Goal: Task Accomplishment & Management: Manage account settings

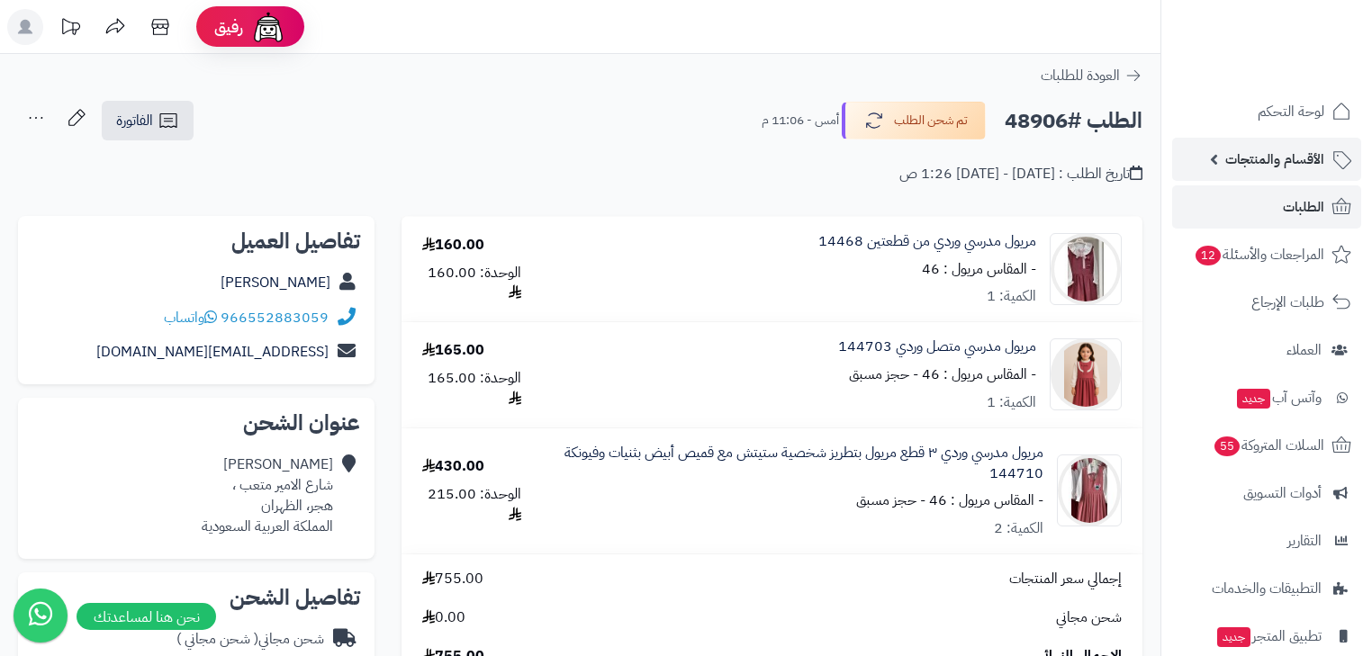
scroll to position [288, 0]
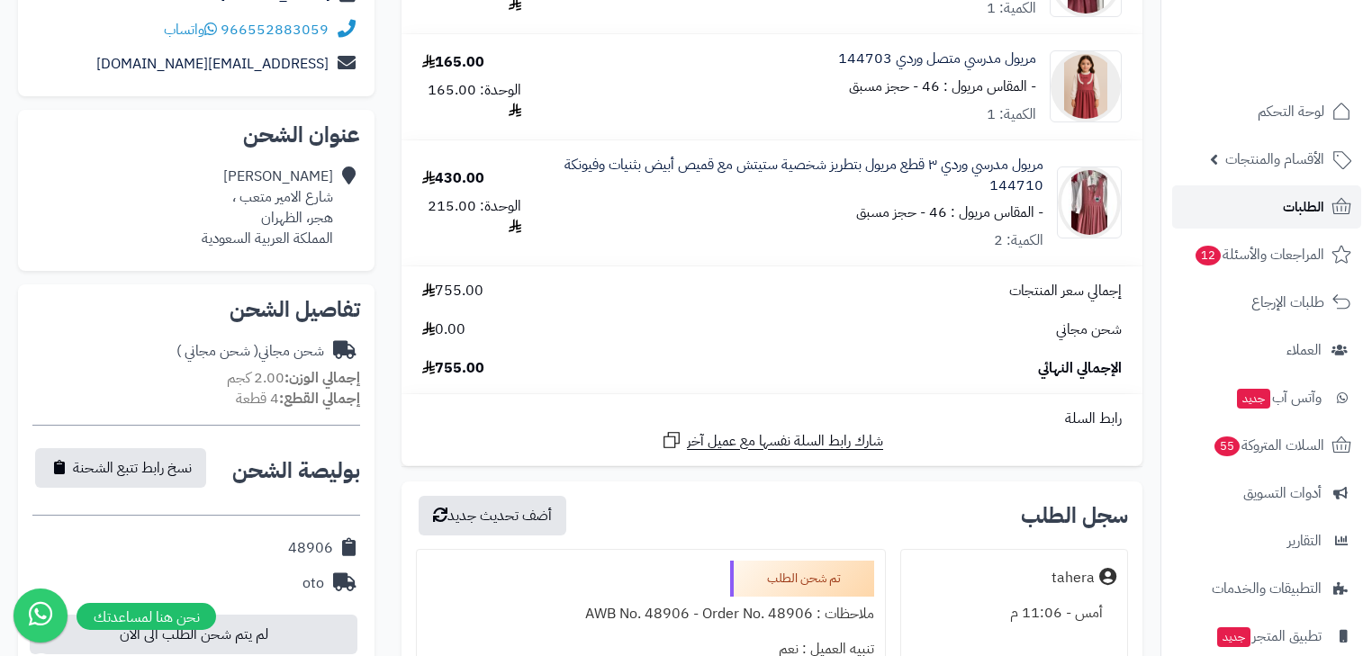
click at [1311, 213] on span "الطلبات" at bounding box center [1303, 206] width 41 height 25
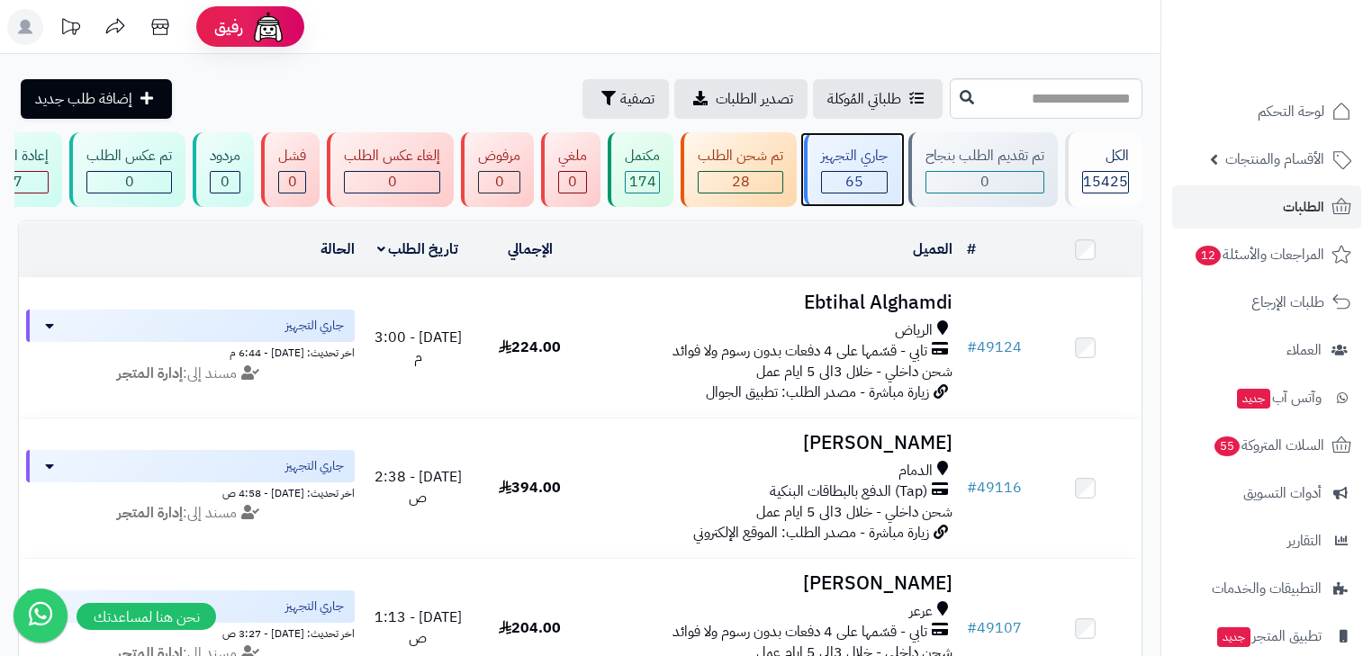
click at [857, 174] on span "65" at bounding box center [855, 182] width 18 height 22
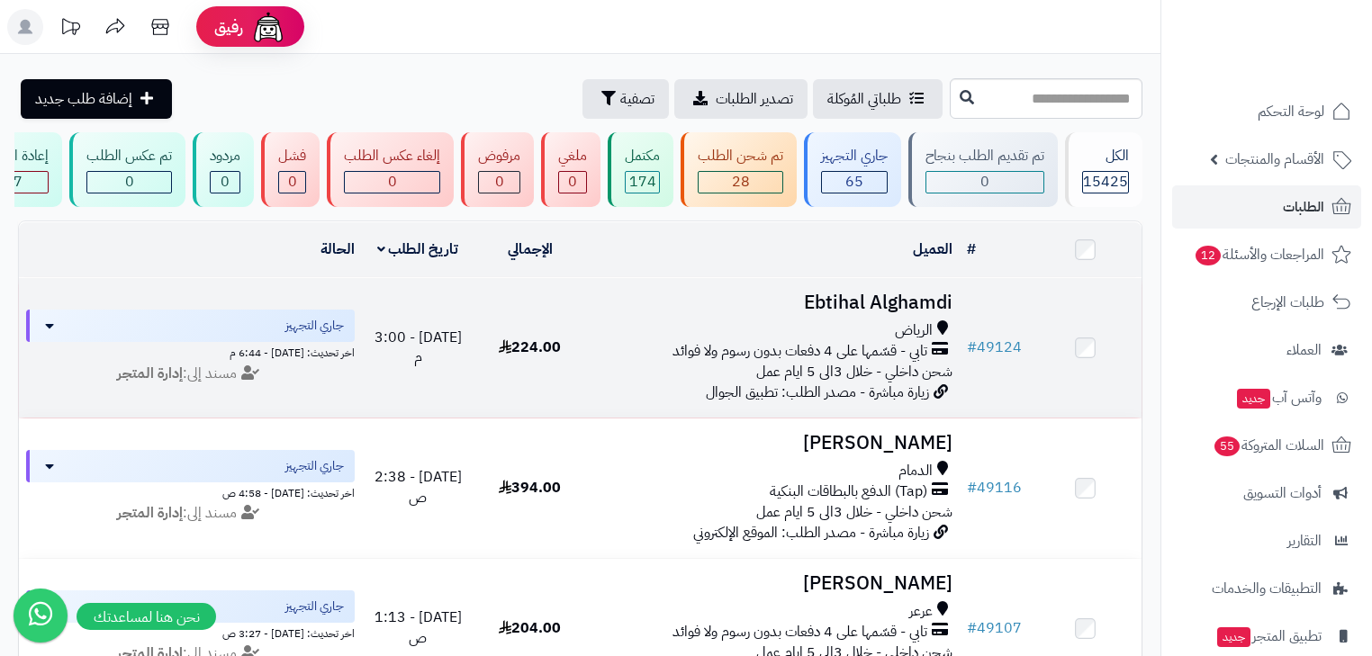
click at [892, 313] on h3 "Ebtihal Alghamdi" at bounding box center [772, 303] width 359 height 21
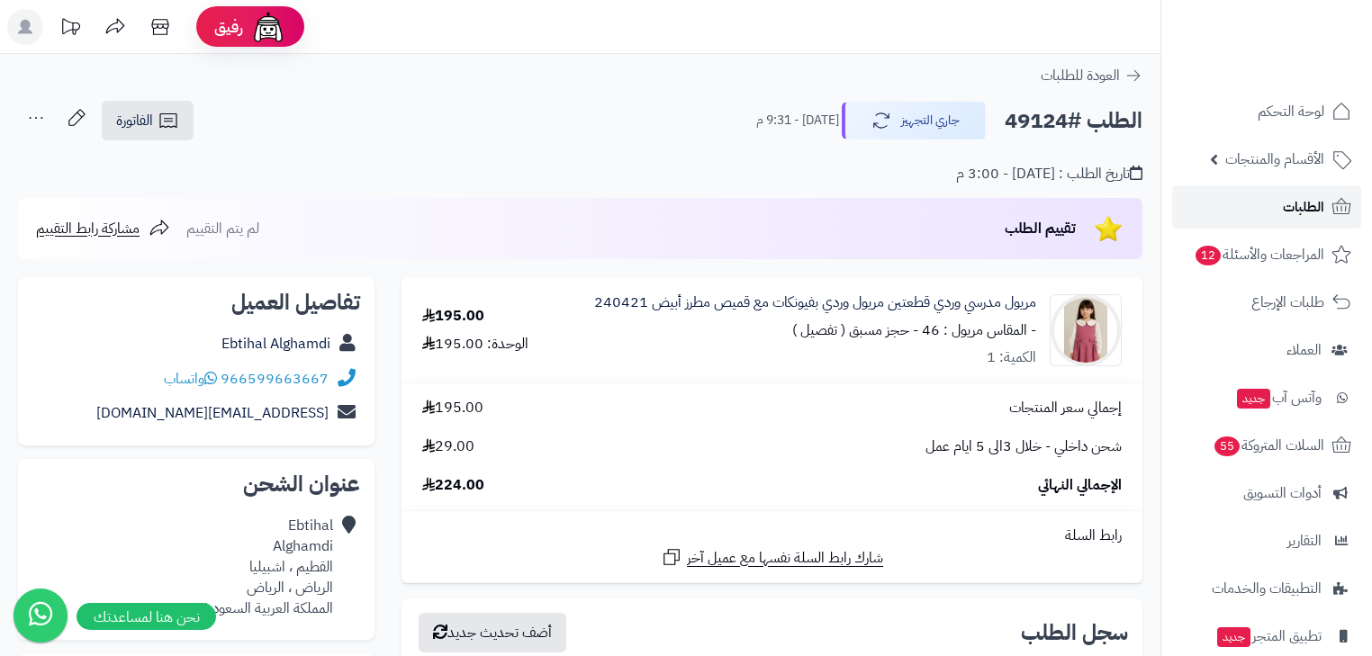
click at [1312, 205] on span "الطلبات" at bounding box center [1303, 206] width 41 height 25
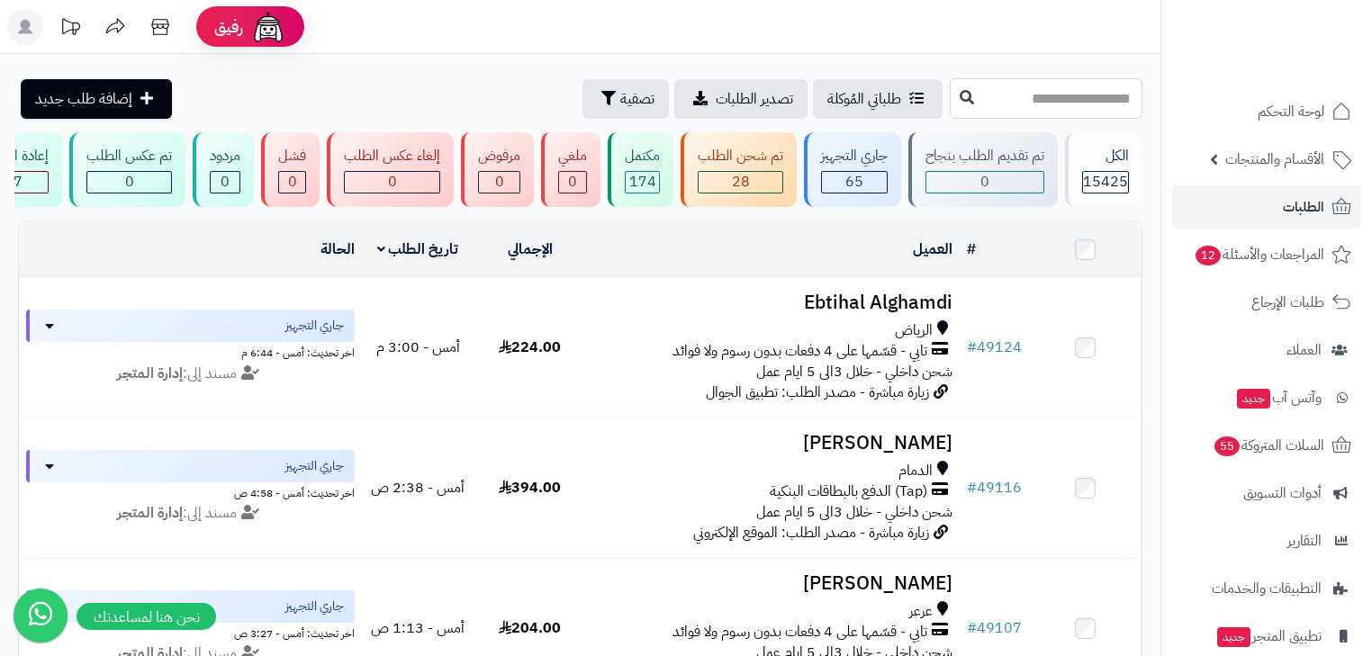
click at [1025, 97] on input "text" at bounding box center [1046, 98] width 193 height 41
type input "*****"
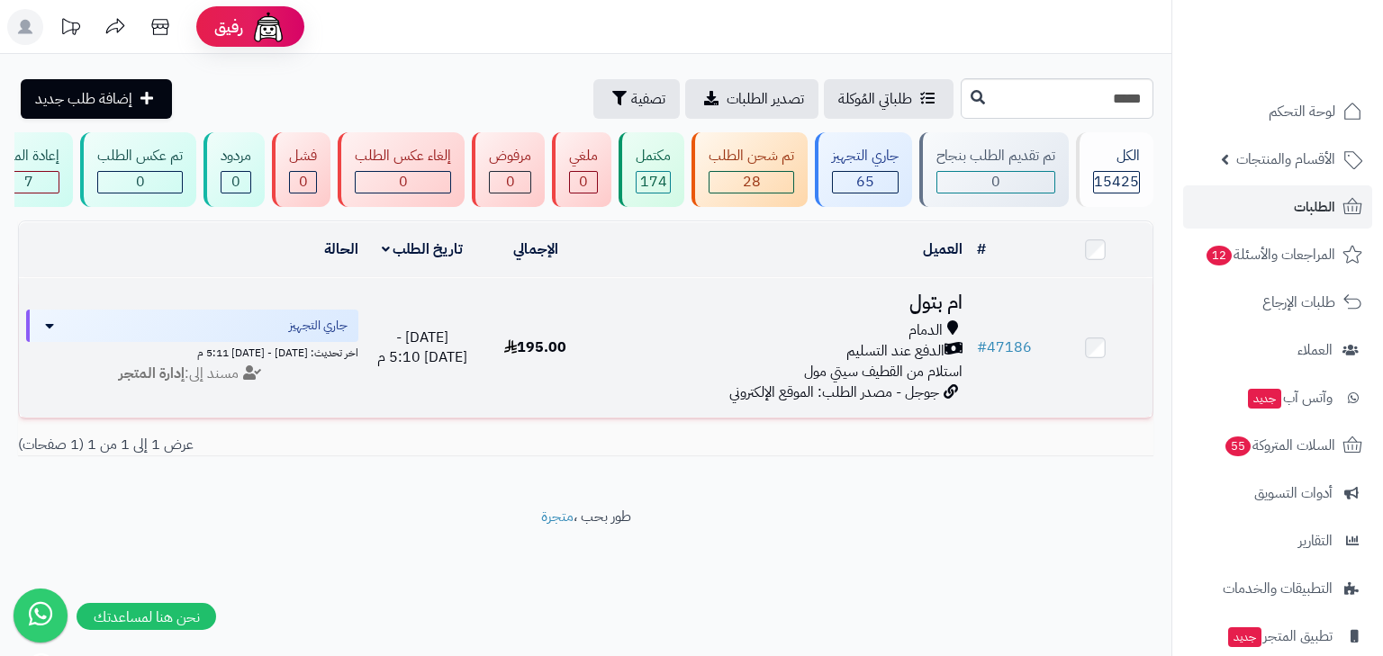
click at [926, 313] on h3 "ام بتول" at bounding box center [781, 303] width 363 height 21
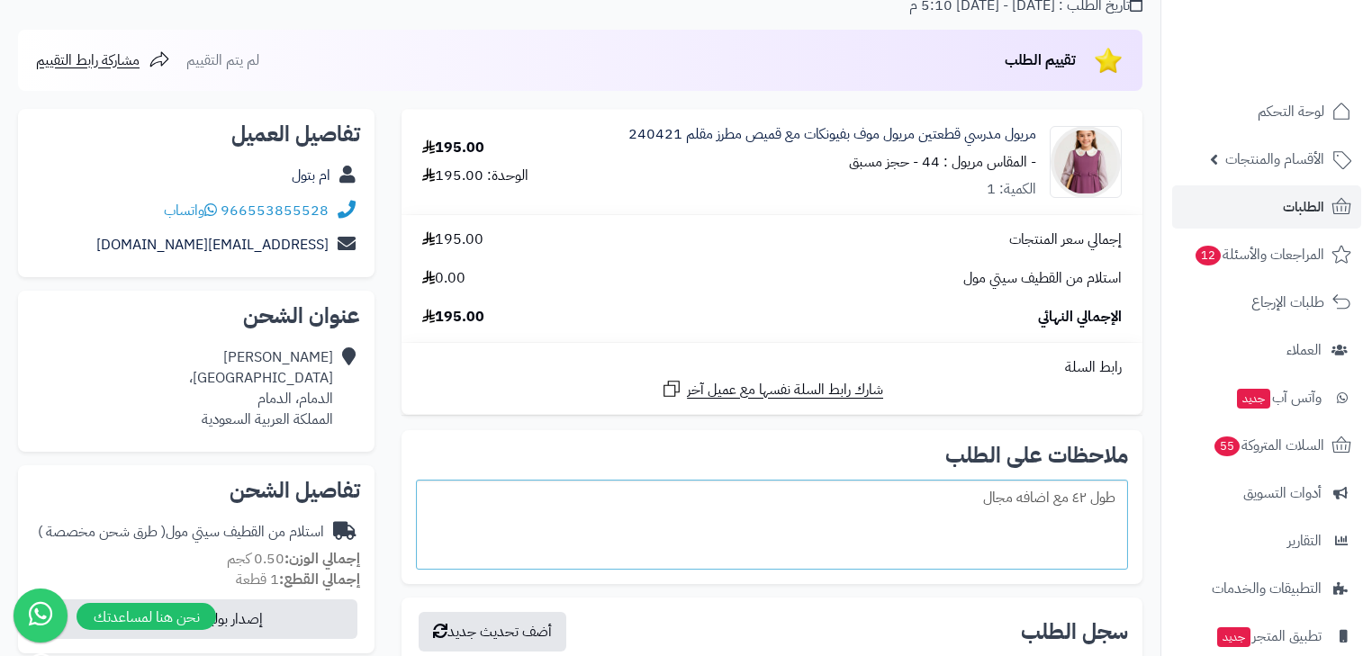
scroll to position [144, 0]
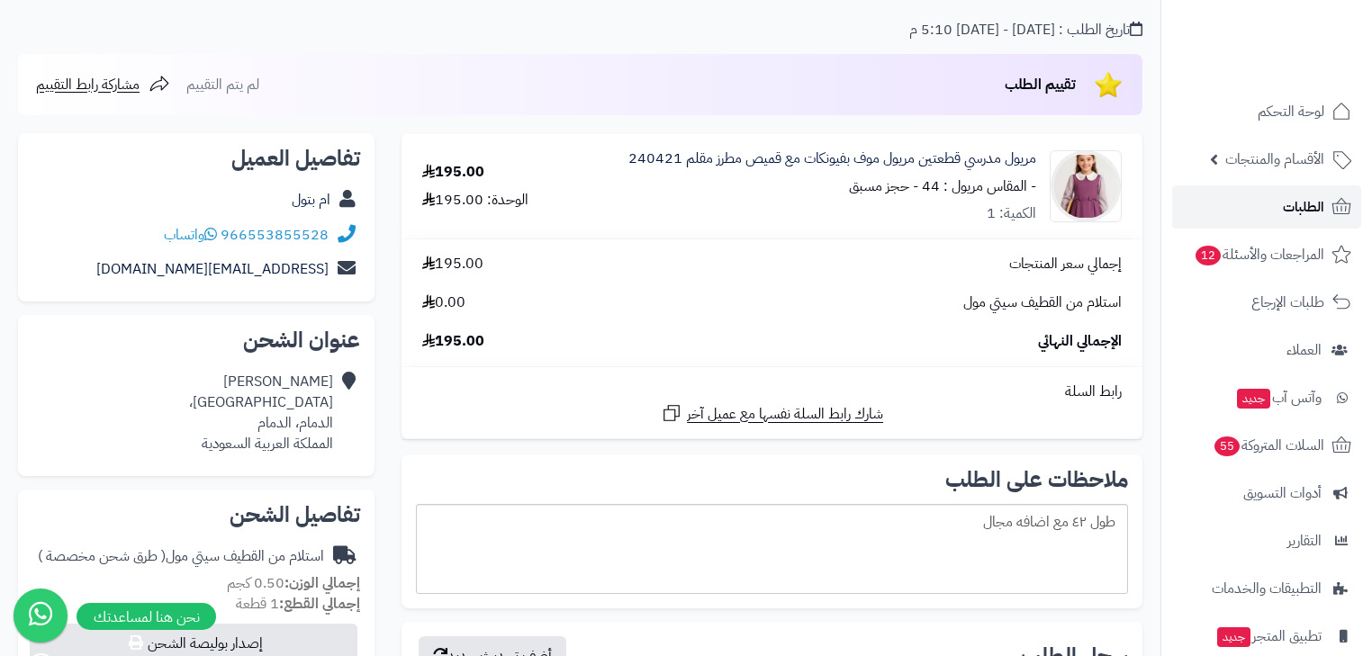
click at [1273, 194] on link "الطلبات" at bounding box center [1266, 206] width 189 height 43
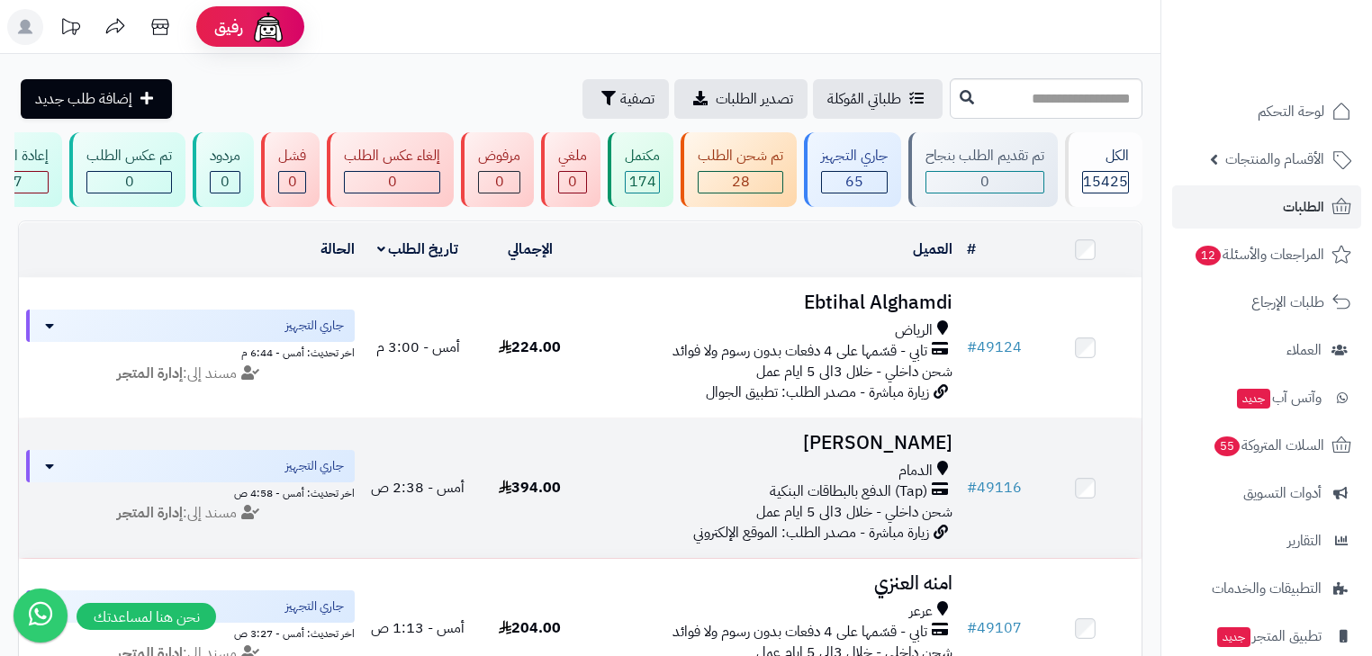
click at [880, 454] on h3 "مصطفى الشريط" at bounding box center [772, 443] width 359 height 21
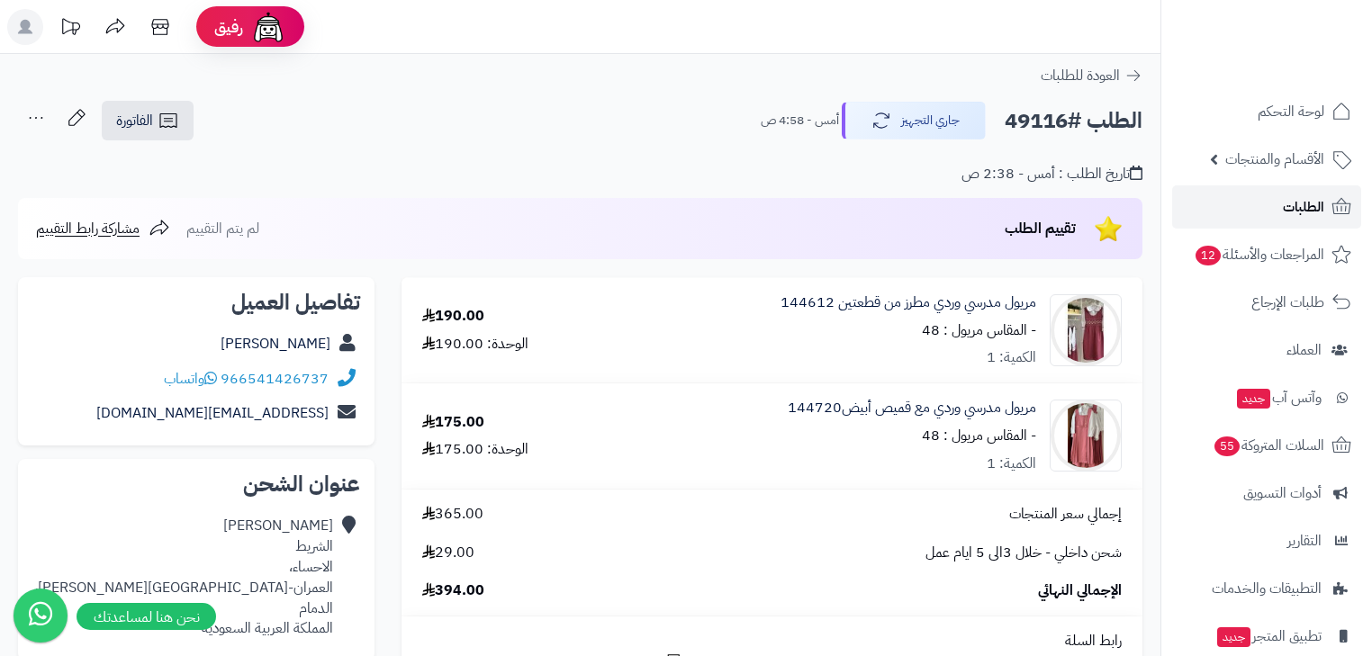
click at [1289, 214] on span "الطلبات" at bounding box center [1303, 206] width 41 height 25
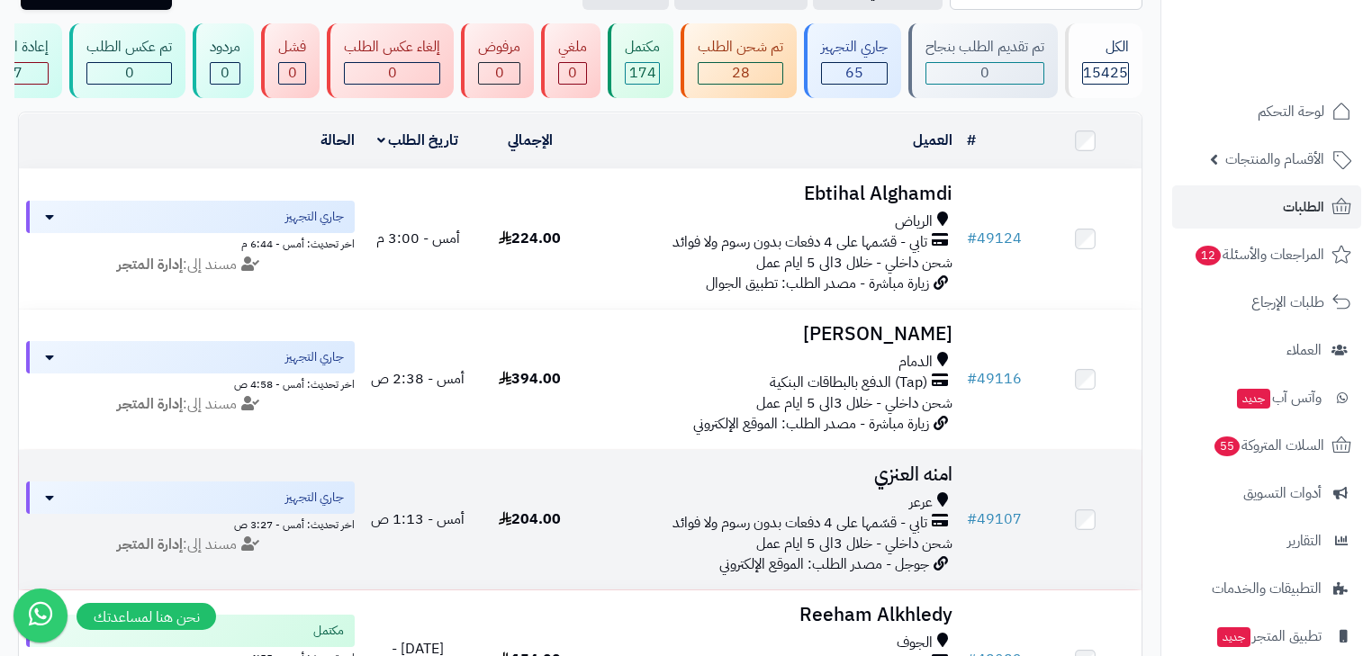
scroll to position [144, 0]
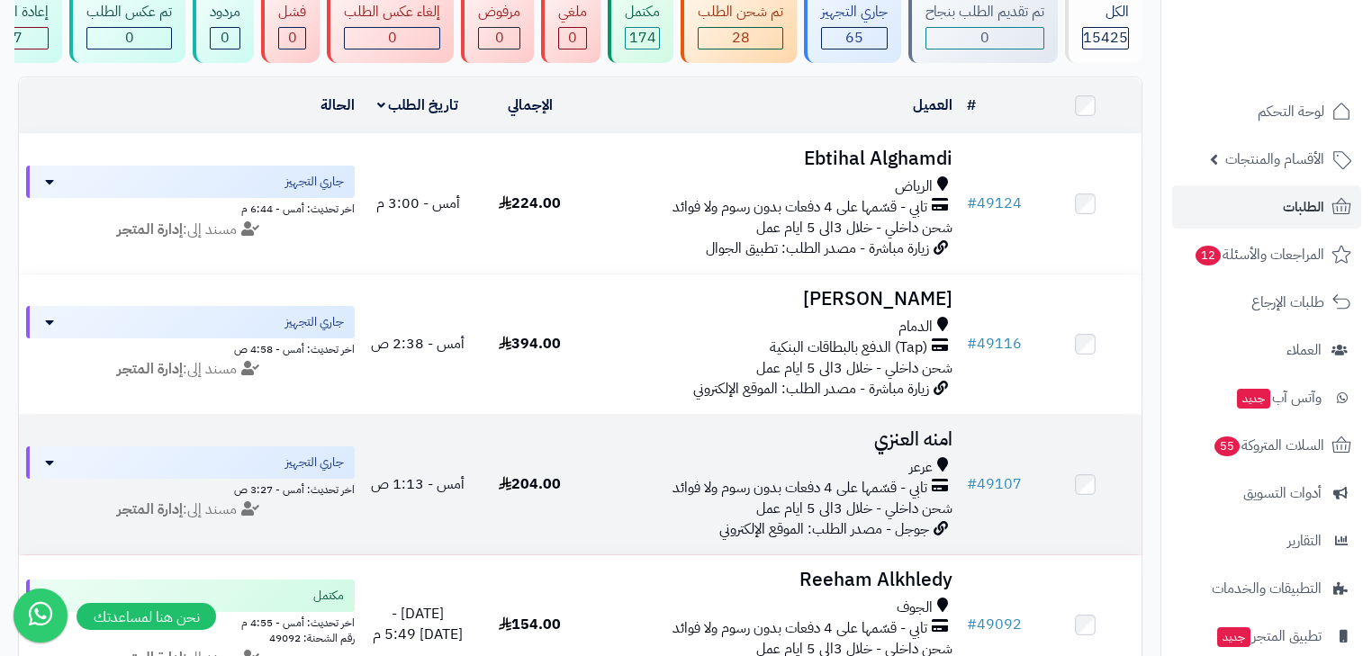
click at [825, 450] on h3 "امنه العنزي" at bounding box center [772, 440] width 359 height 21
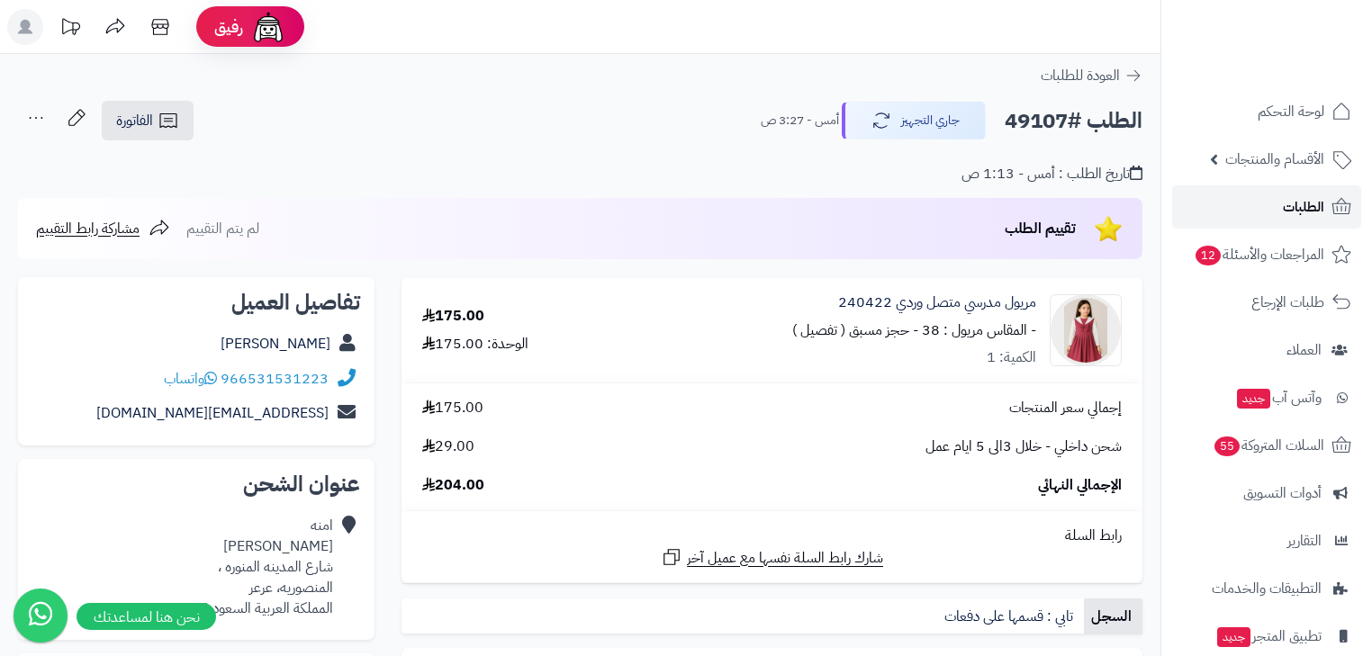
click at [1298, 205] on span "الطلبات" at bounding box center [1303, 206] width 41 height 25
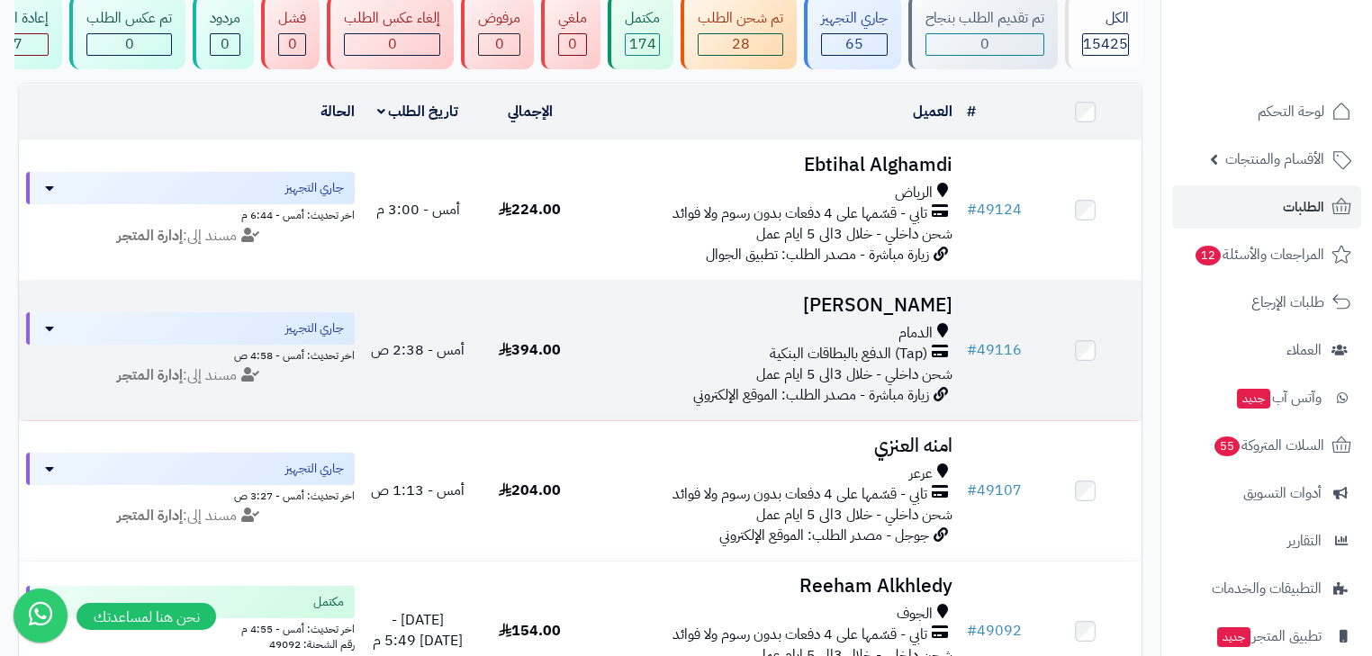
scroll to position [144, 0]
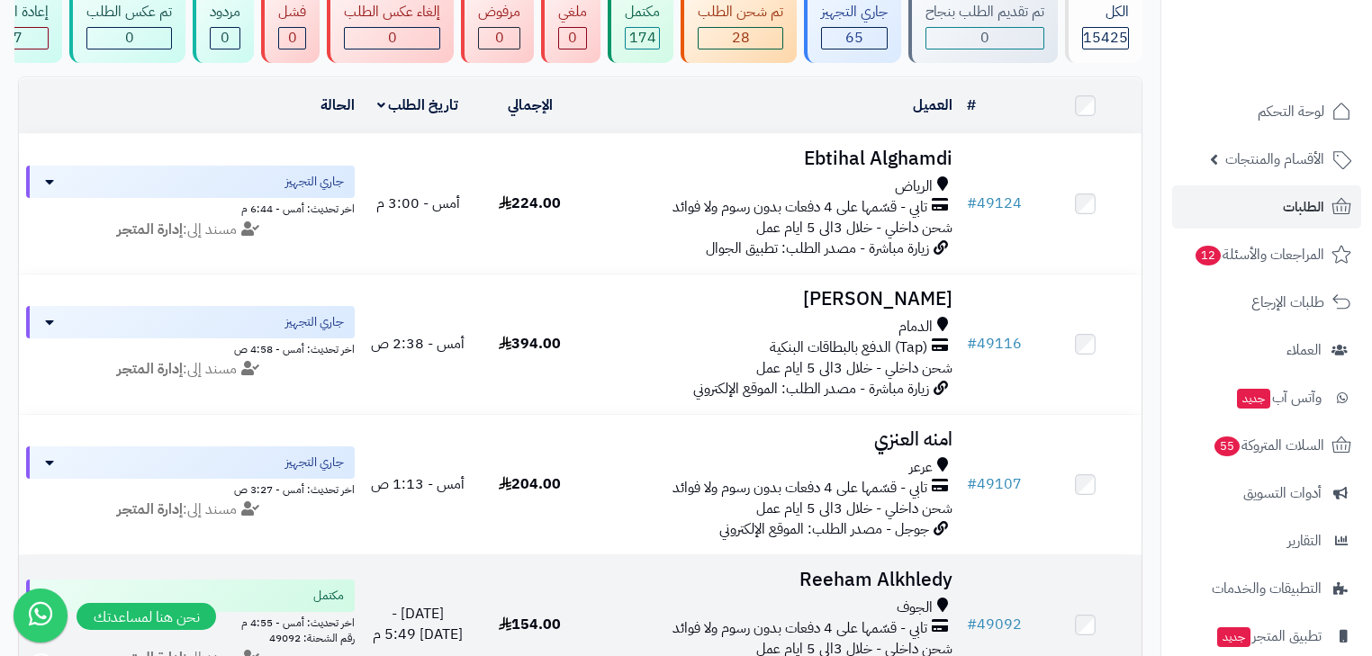
click at [859, 591] on h3 "Reeham Alkhledy" at bounding box center [772, 580] width 359 height 21
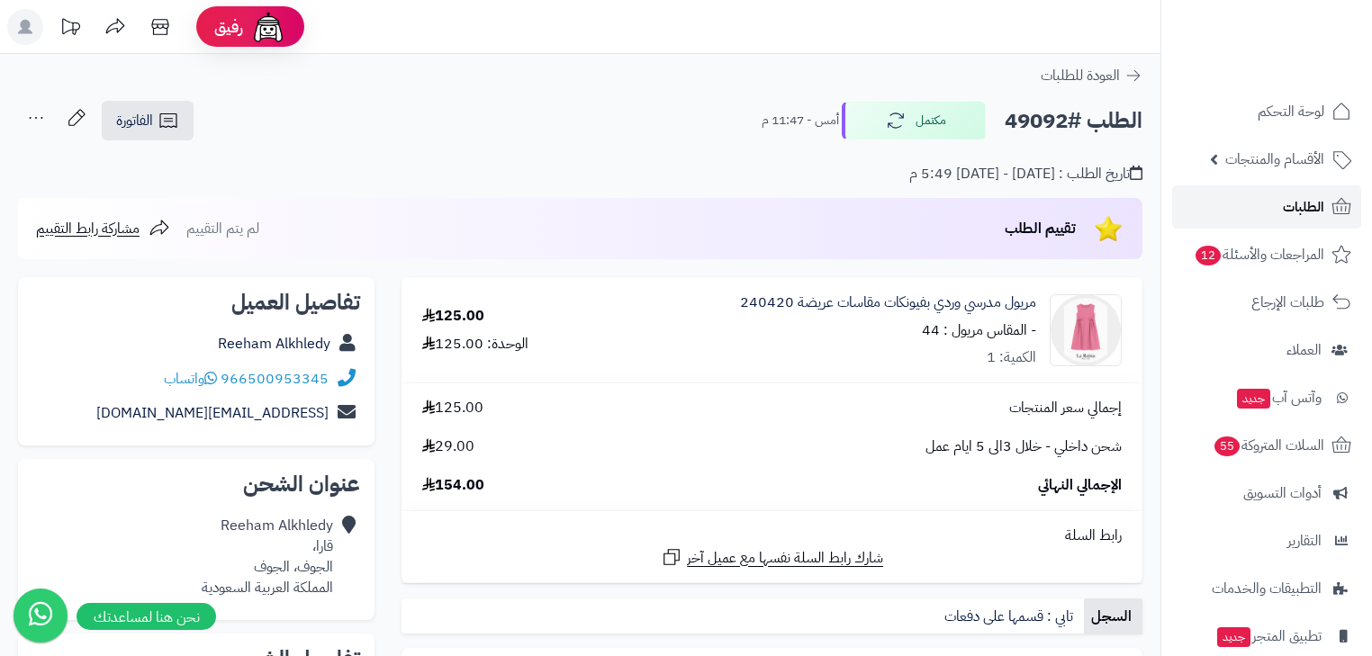
click at [1266, 204] on link "الطلبات" at bounding box center [1266, 206] width 189 height 43
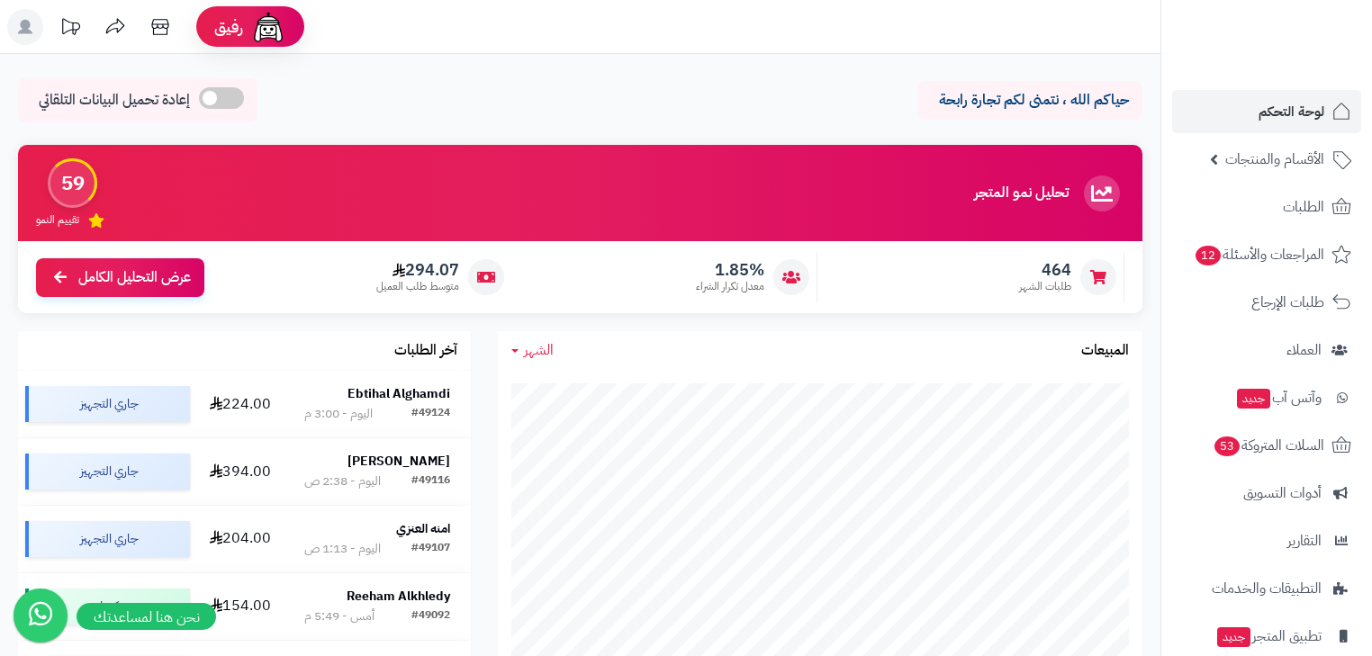
scroll to position [216, 0]
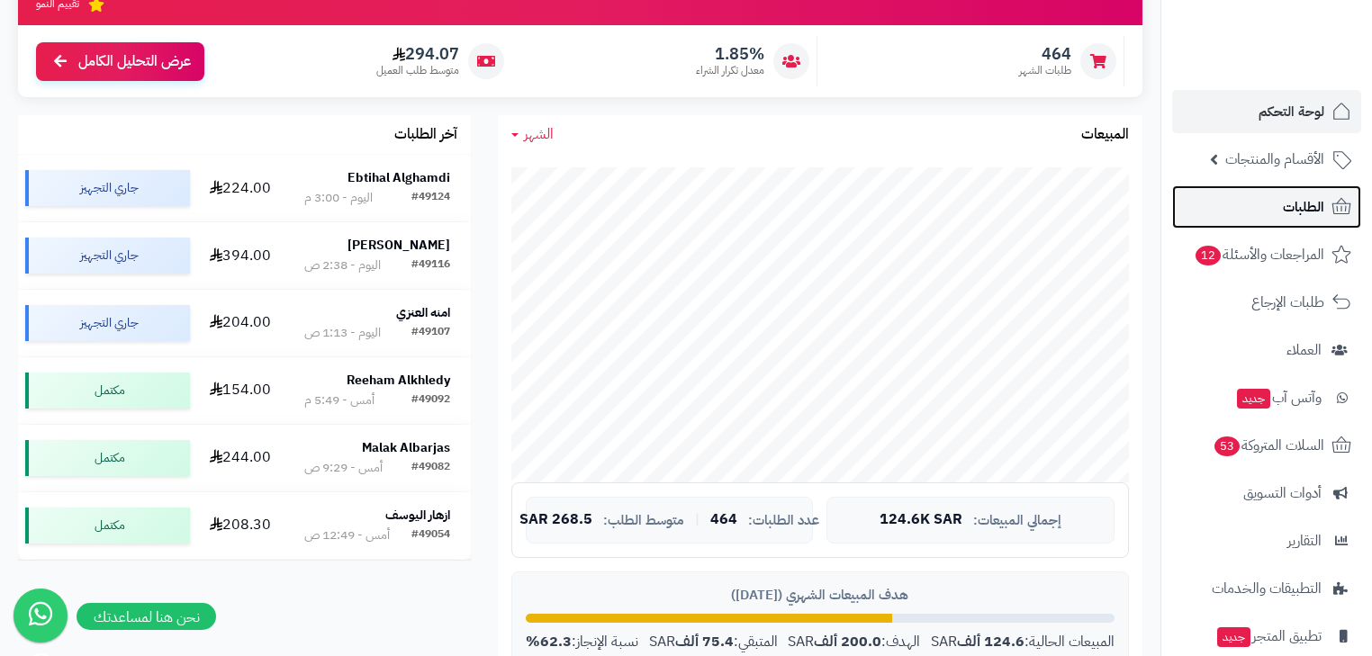
click at [1282, 194] on link "الطلبات" at bounding box center [1266, 206] width 189 height 43
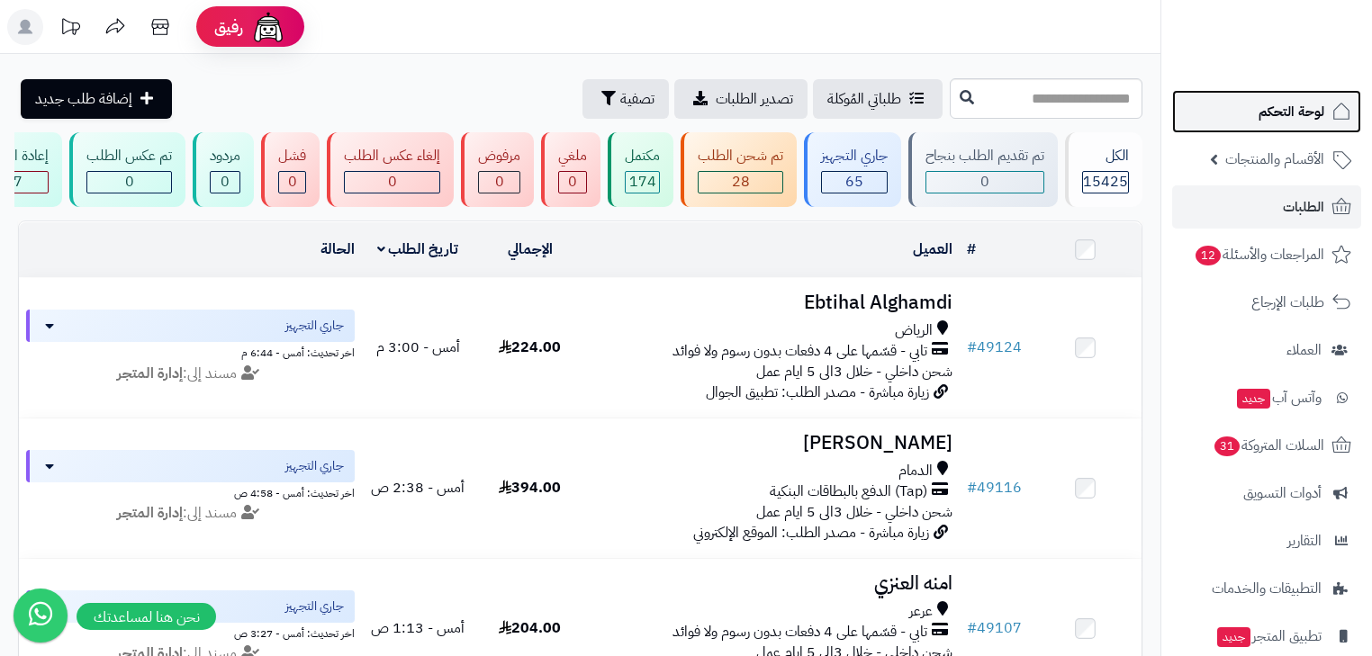
click at [1286, 110] on span "لوحة التحكم" at bounding box center [1292, 111] width 66 height 25
